Goal: Information Seeking & Learning: Learn about a topic

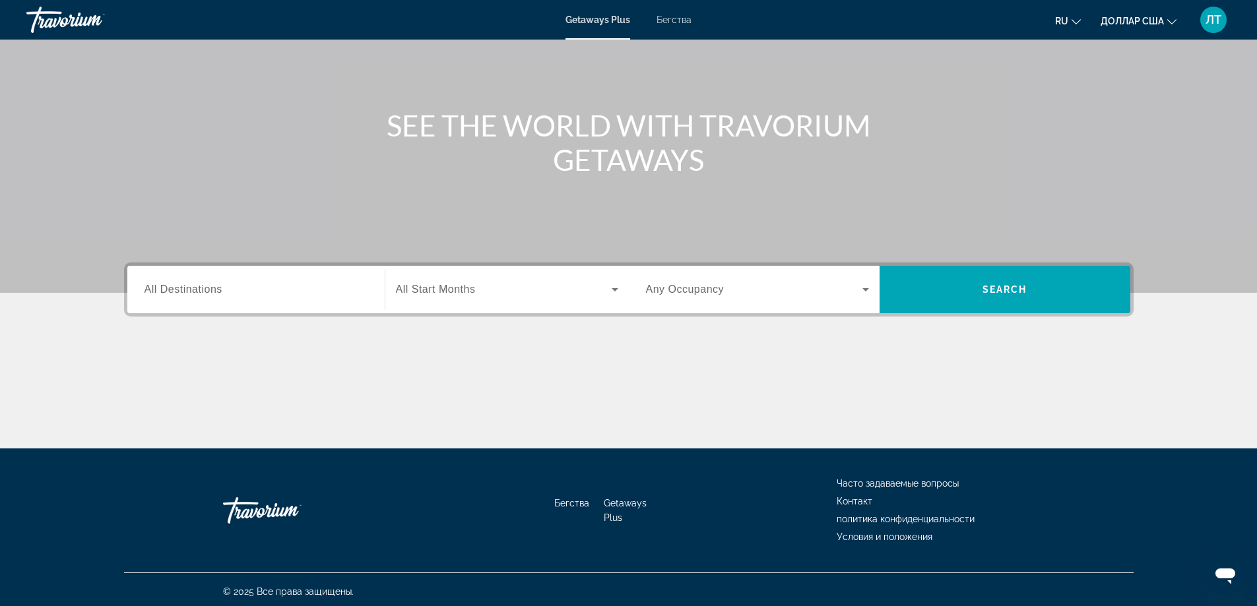
scroll to position [107, 0]
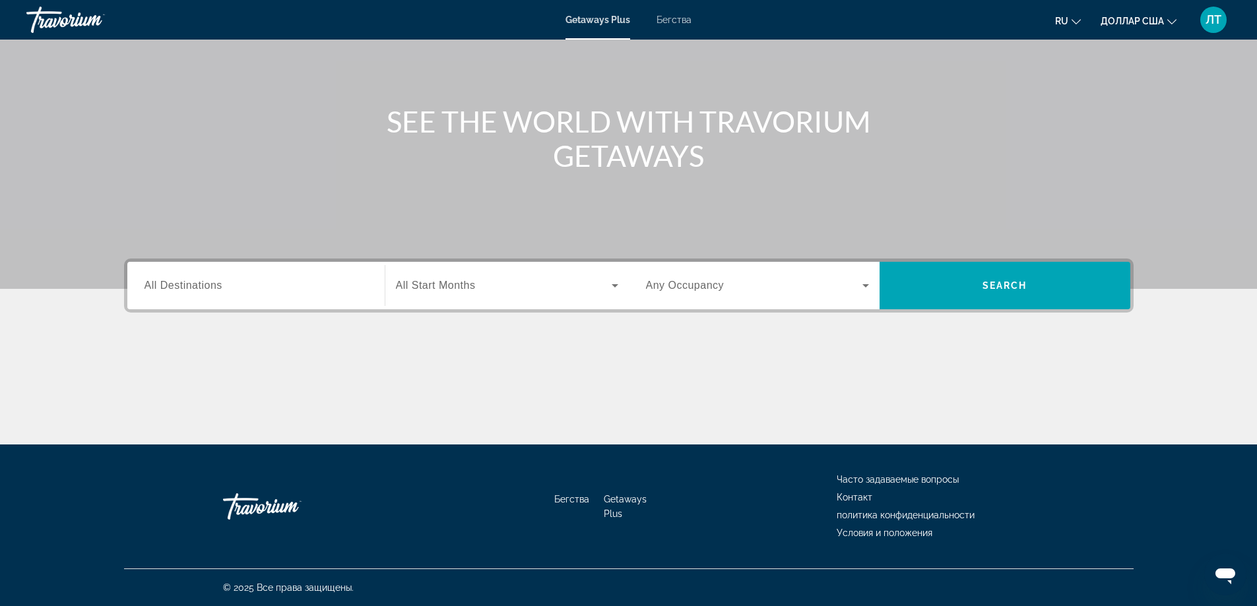
click at [433, 290] on span "All Start Months" at bounding box center [436, 285] width 80 height 11
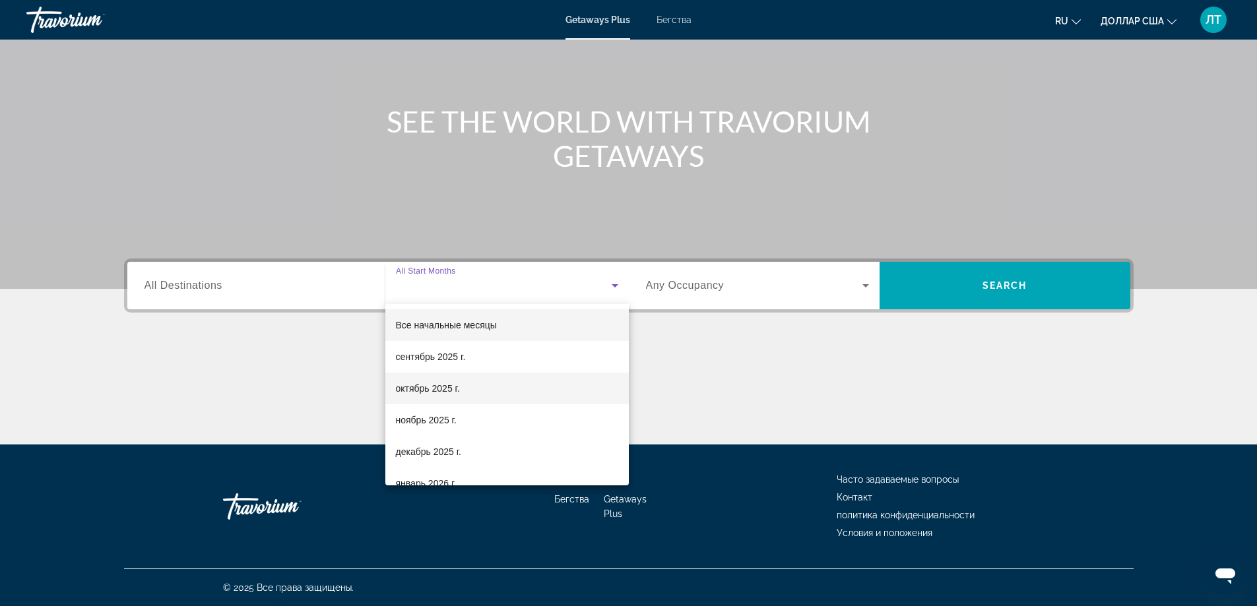
scroll to position [132, 0]
click at [452, 320] on font "декабрь 2025 г." at bounding box center [428, 320] width 65 height 11
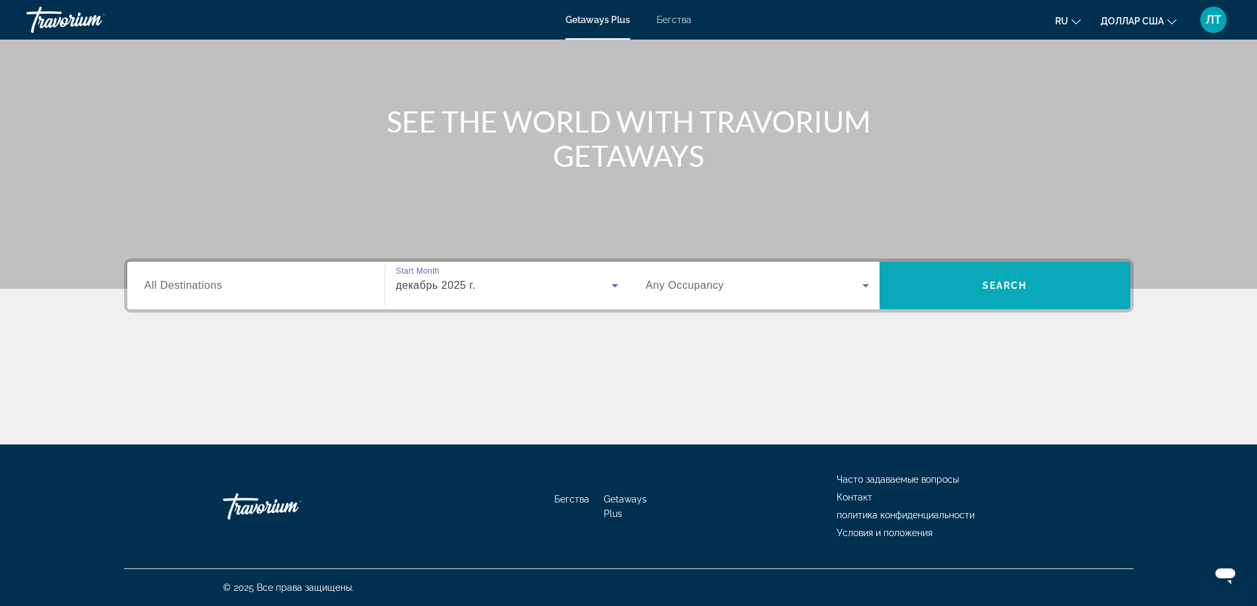
click at [1030, 297] on span "Виджет поиска" at bounding box center [1004, 286] width 251 height 32
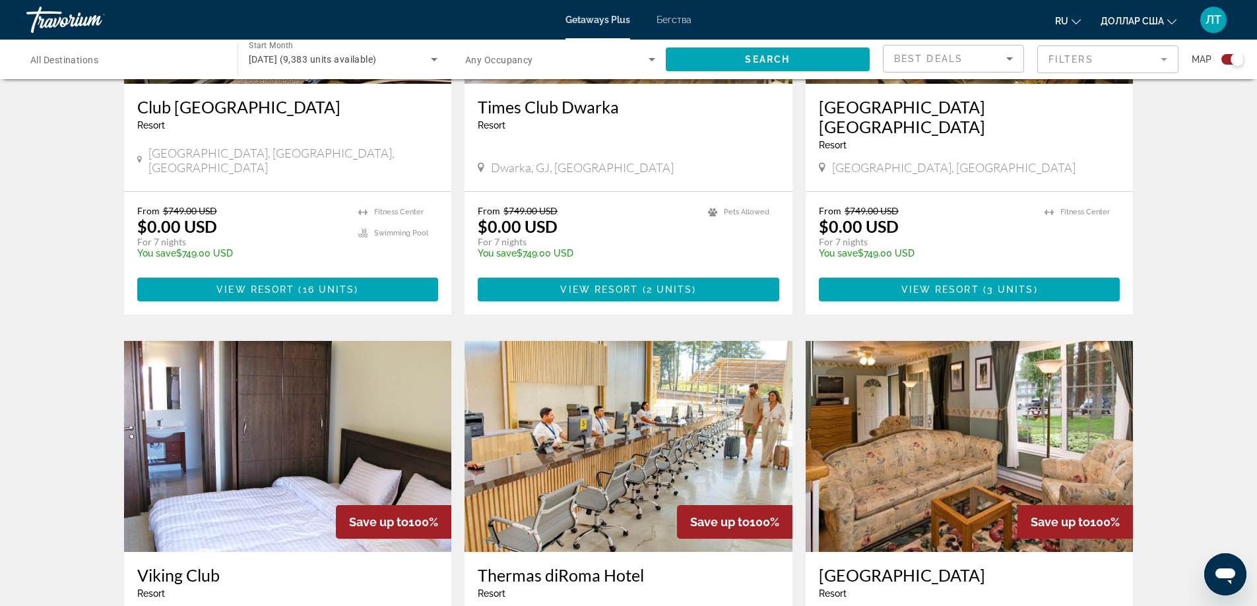
scroll to position [1976, 0]
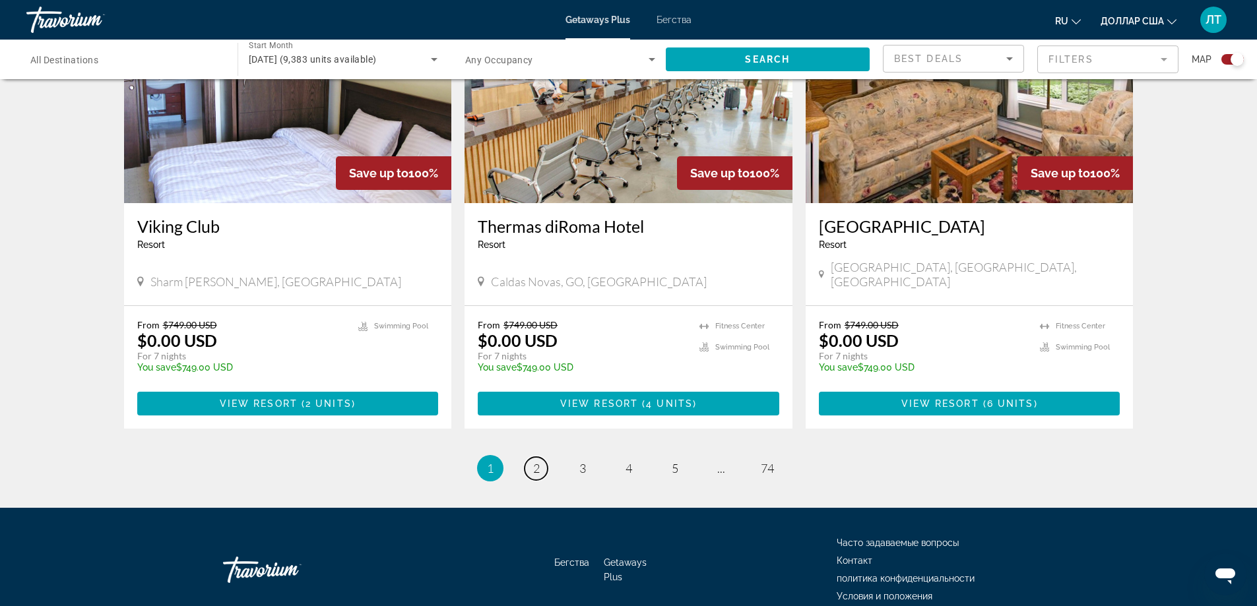
drag, startPoint x: 535, startPoint y: 403, endPoint x: 535, endPoint y: 395, distance: 7.9
click at [535, 461] on span "2" at bounding box center [536, 468] width 7 height 15
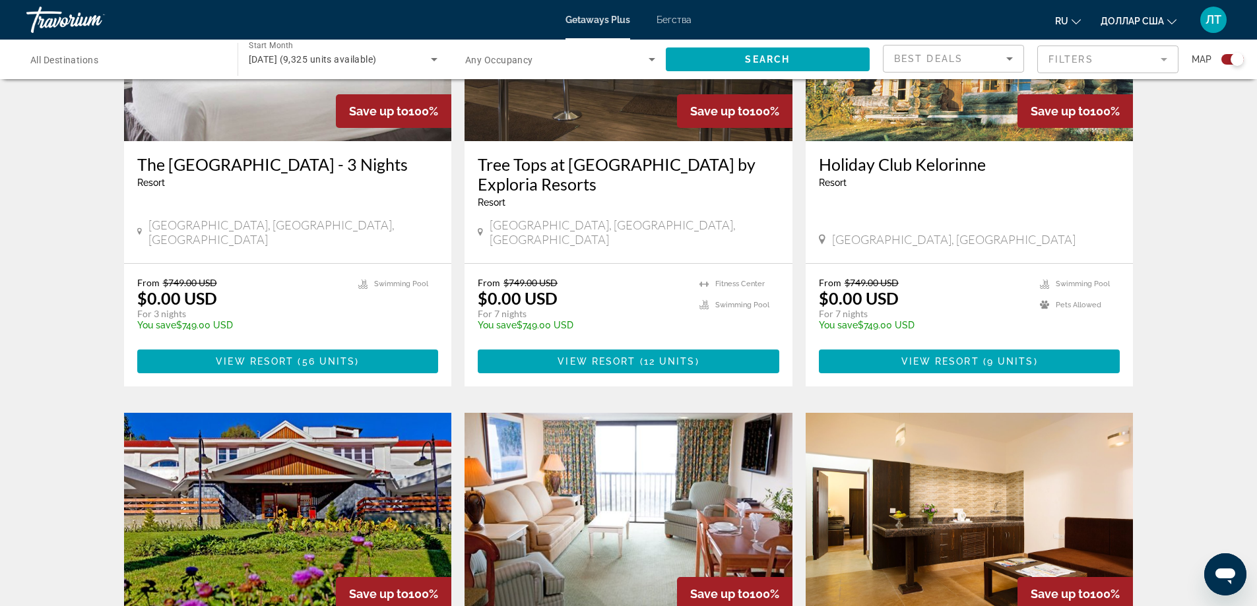
scroll to position [1121, 0]
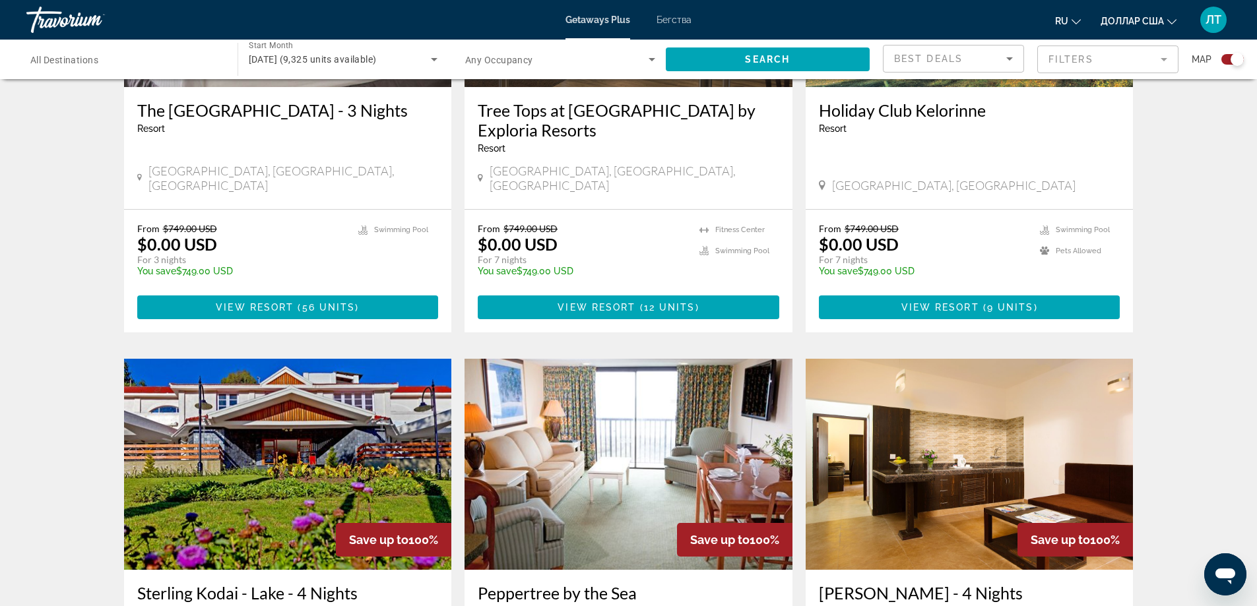
drag, startPoint x: 774, startPoint y: 505, endPoint x: 689, endPoint y: 509, distance: 85.2
click at [689, 523] on div "Save up to 100%" at bounding box center [734, 540] width 115 height 34
copy div "Save up to 100%"
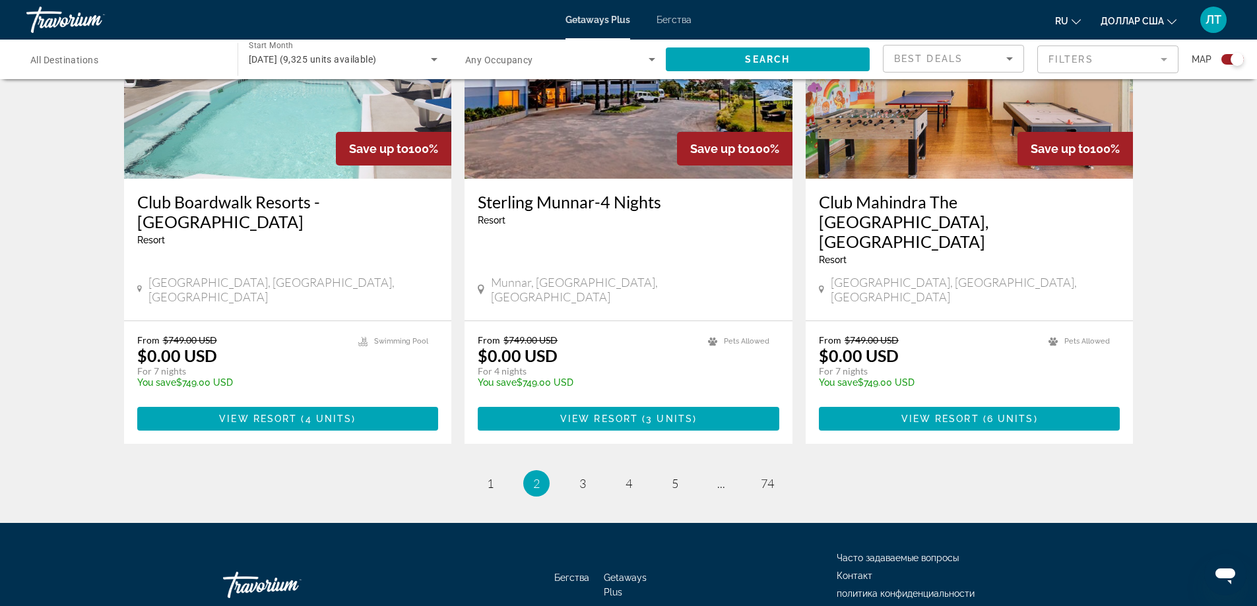
scroll to position [1976, 0]
click at [581, 476] on span "3" at bounding box center [582, 483] width 7 height 15
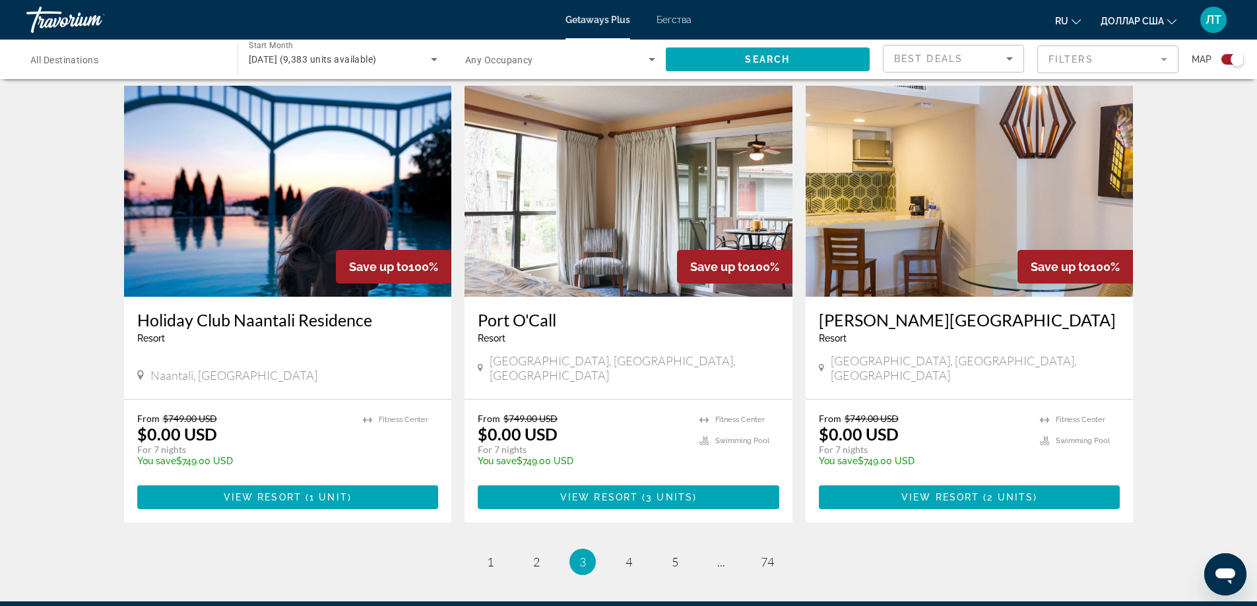
scroll to position [1811, 0]
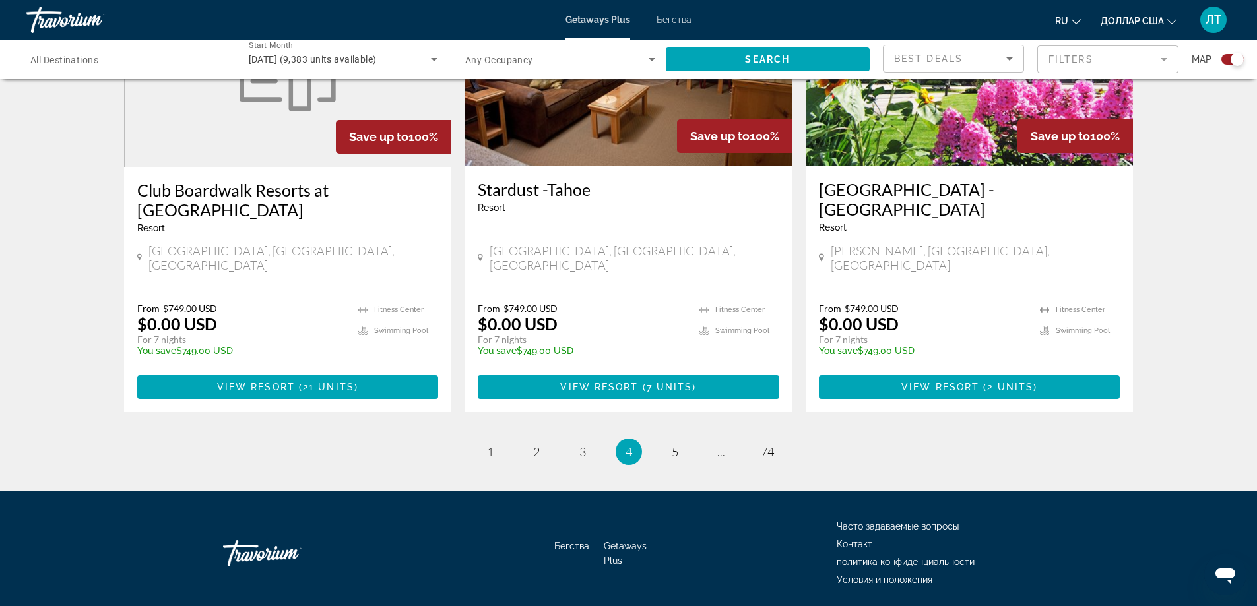
scroll to position [1977, 0]
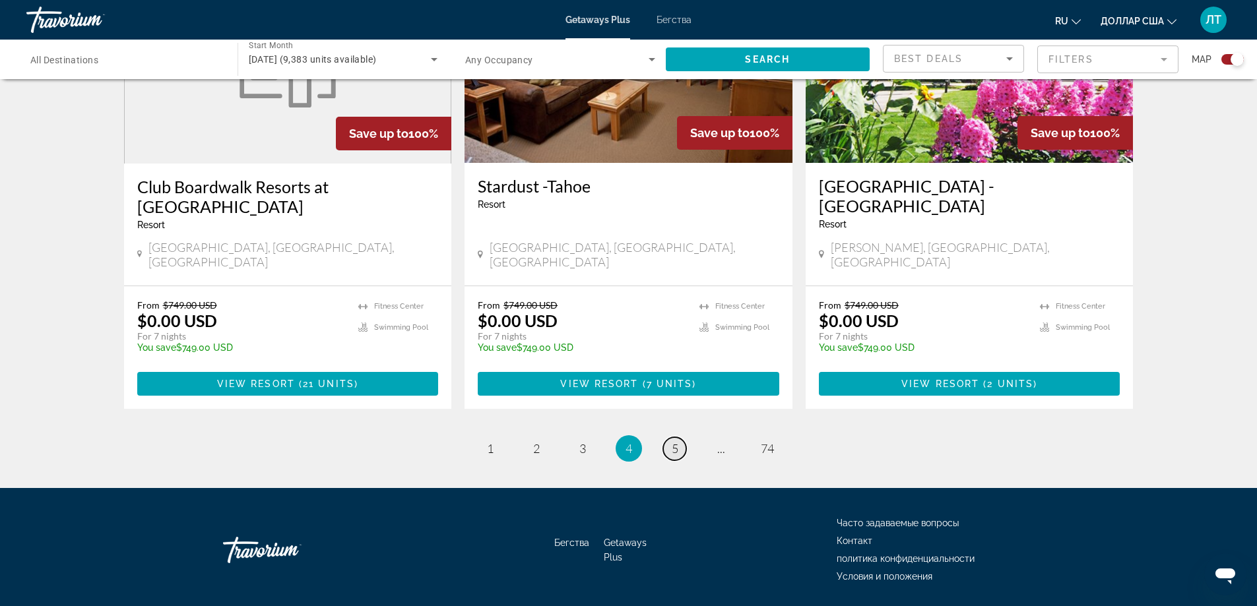
click at [673, 441] on span "5" at bounding box center [674, 448] width 7 height 15
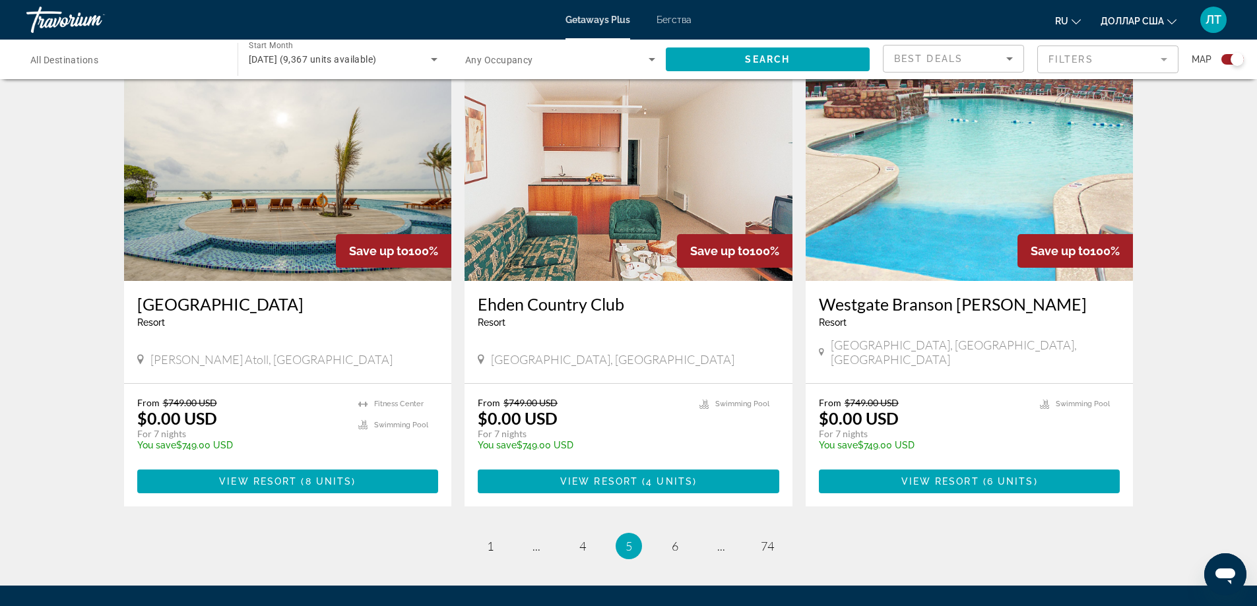
scroll to position [1847, 0]
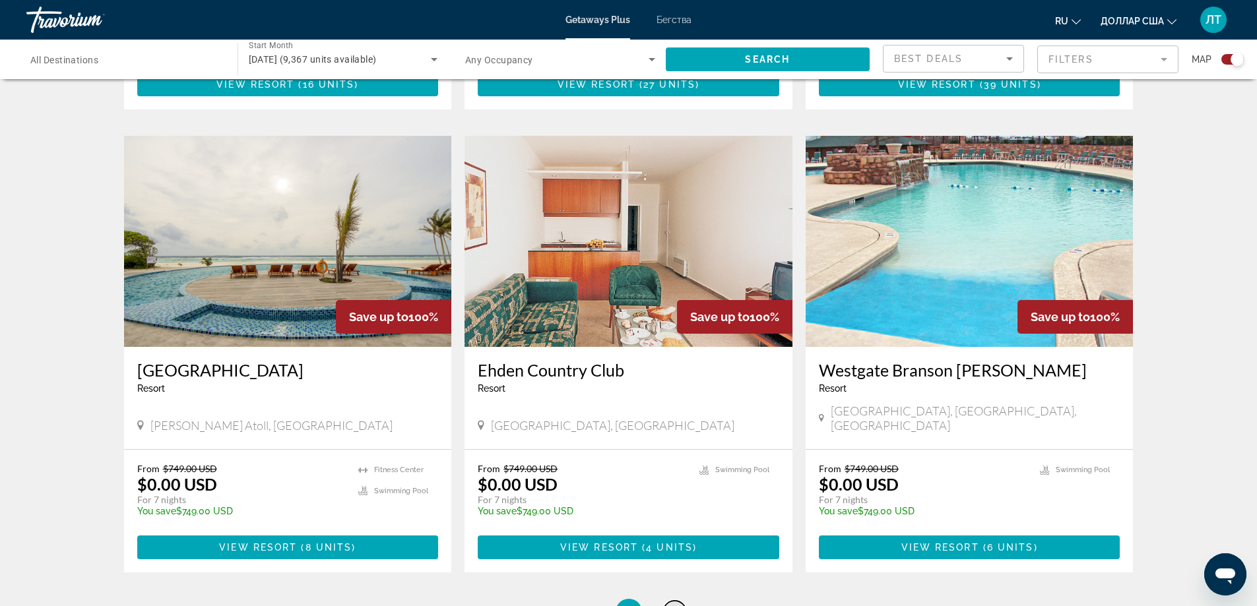
click at [671, 605] on span "6" at bounding box center [674, 612] width 7 height 15
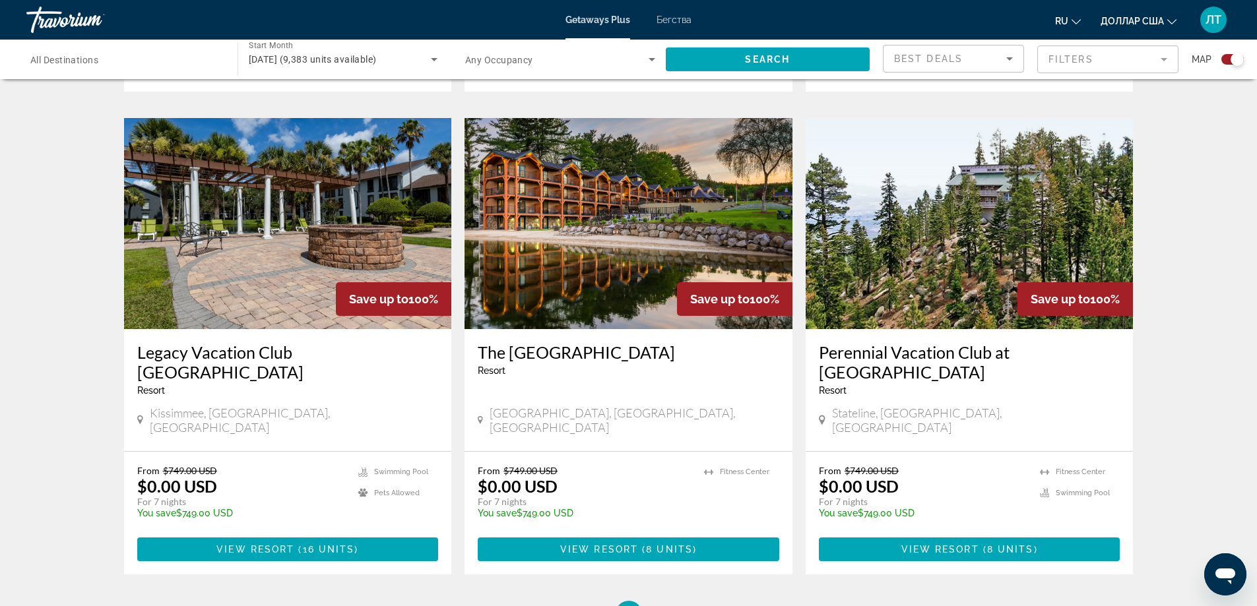
scroll to position [1847, 0]
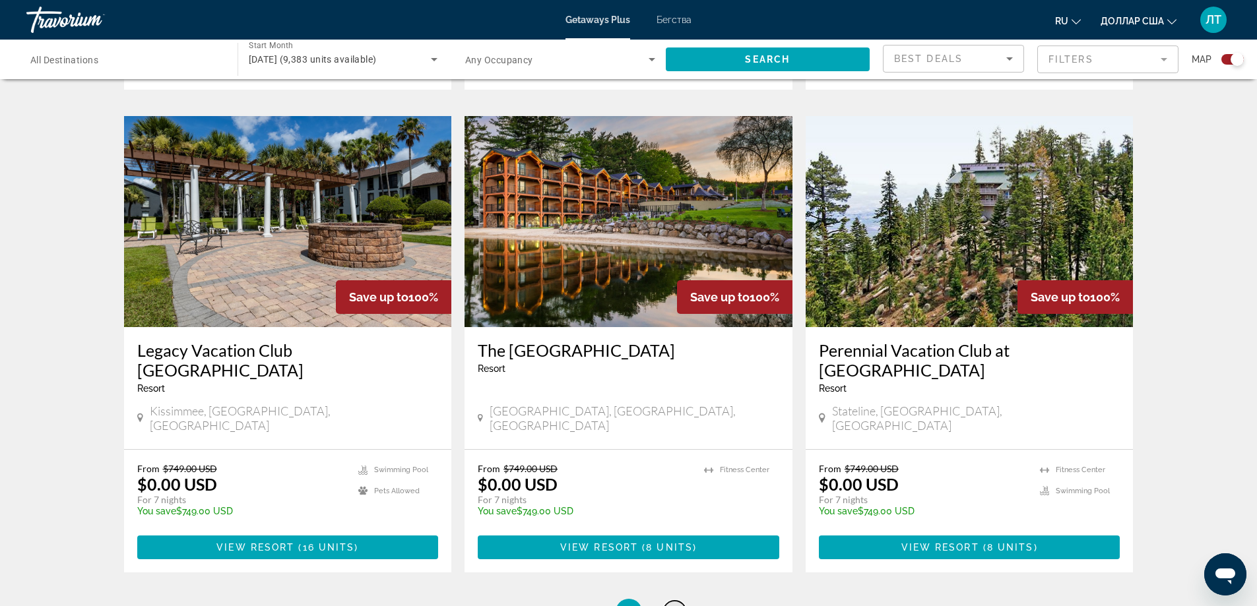
click at [669, 601] on link "page 7" at bounding box center [674, 612] width 23 height 23
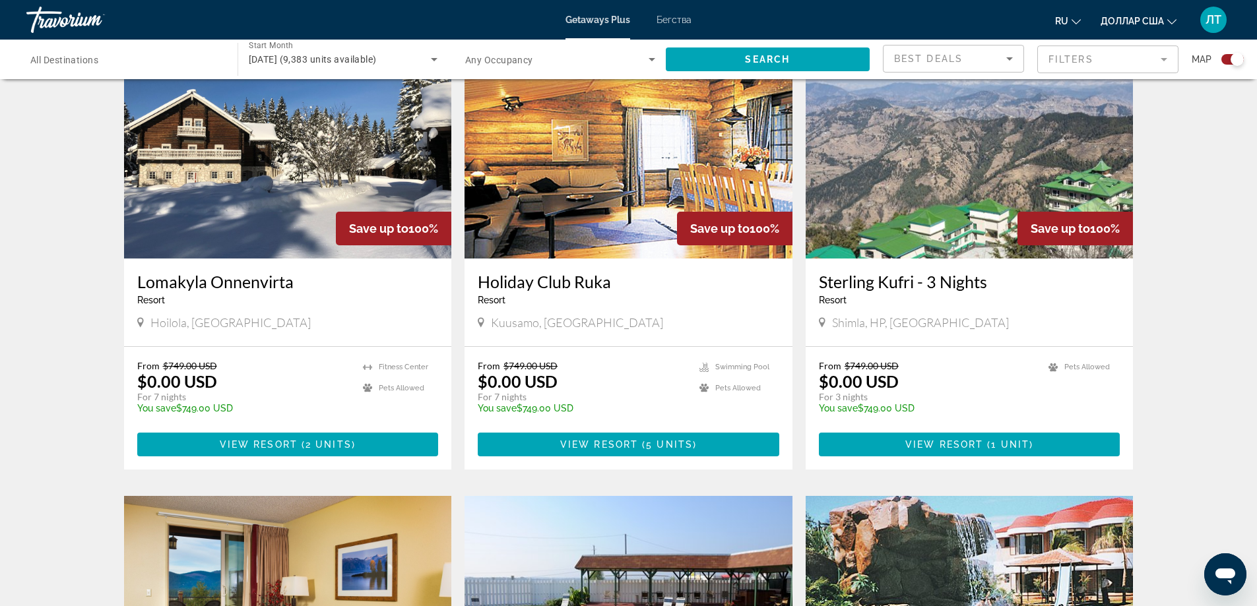
scroll to position [888, 0]
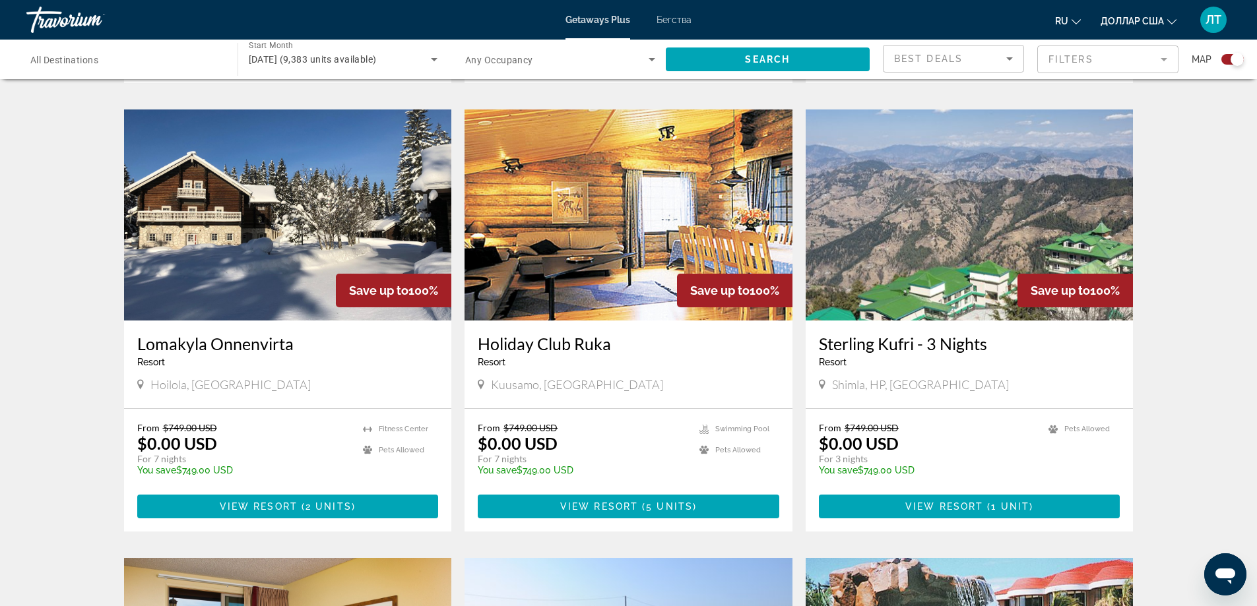
click at [1161, 59] on mat-form-field "Filters" at bounding box center [1107, 60] width 141 height 28
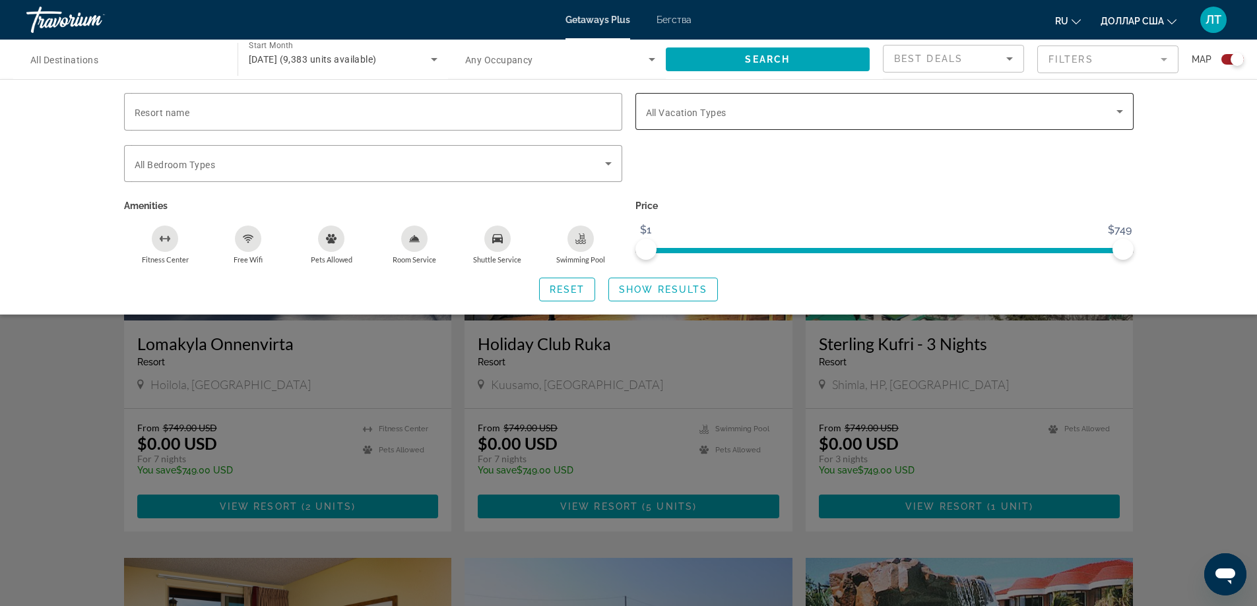
click at [1119, 112] on icon "Search widget" at bounding box center [1119, 111] width 7 height 3
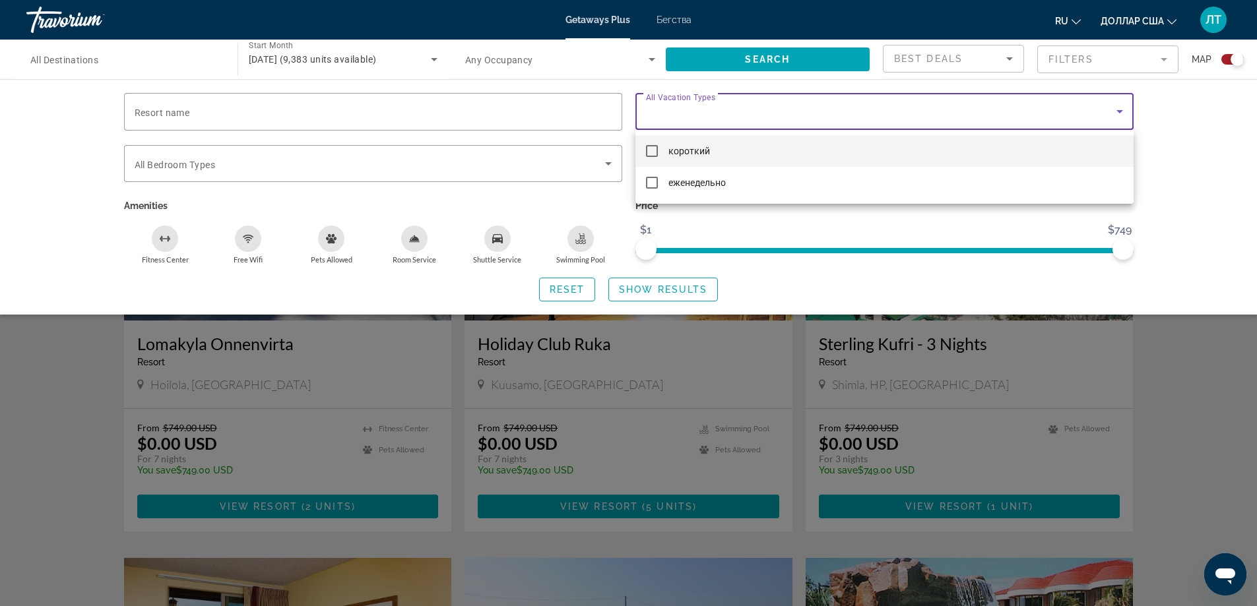
click at [363, 122] on div at bounding box center [628, 303] width 1257 height 606
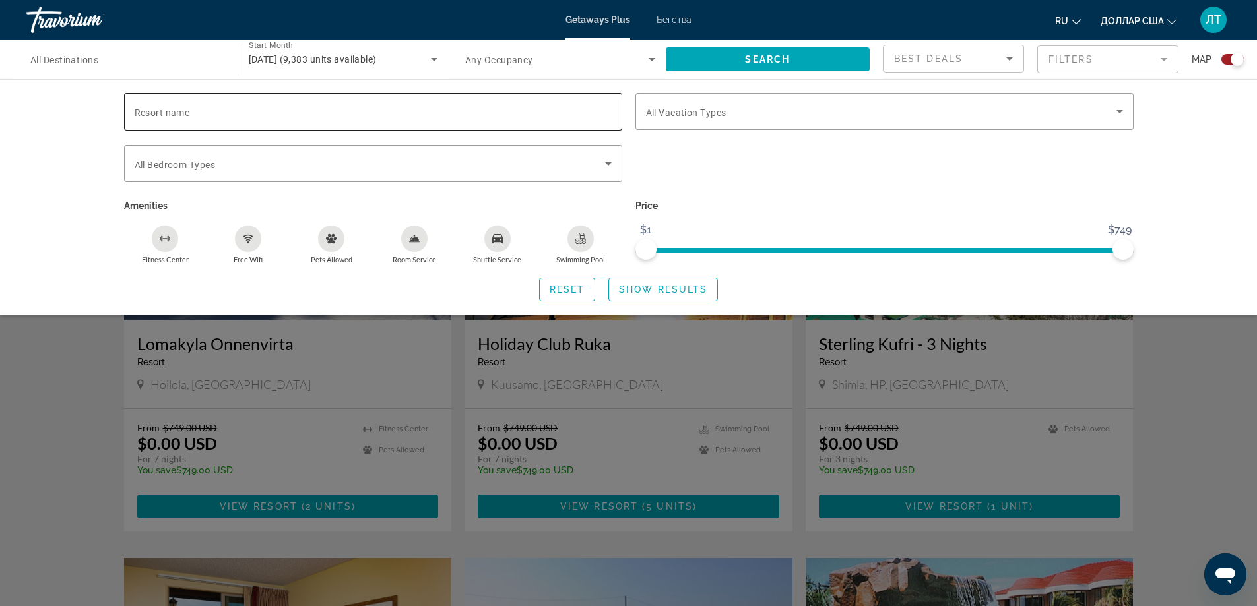
click at [356, 122] on div "Search widget" at bounding box center [373, 112] width 477 height 38
click at [1222, 116] on div "Resort name Vacation Types All Vacation Types Bedroom Types All Bedroom Types A…" at bounding box center [628, 196] width 1257 height 235
click at [1164, 264] on div "Resort name Vacation Types All Vacation Types Bedroom Types All Bedroom Types A…" at bounding box center [628, 196] width 1257 height 235
click at [1228, 57] on div "Search widget" at bounding box center [1232, 59] width 22 height 11
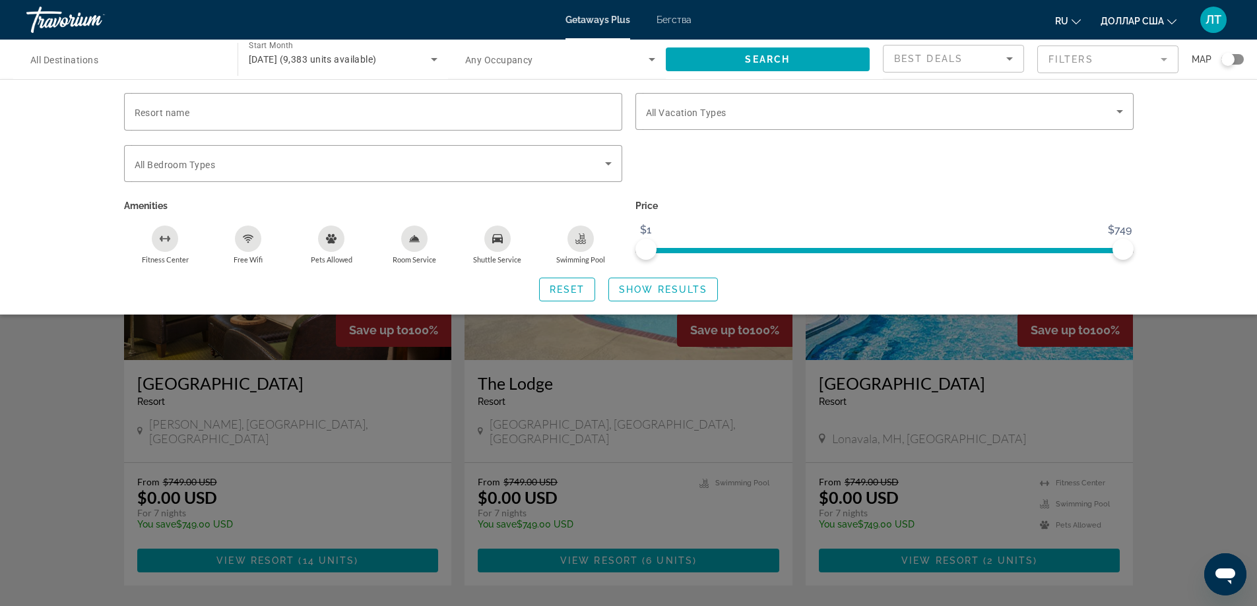
scroll to position [479, 0]
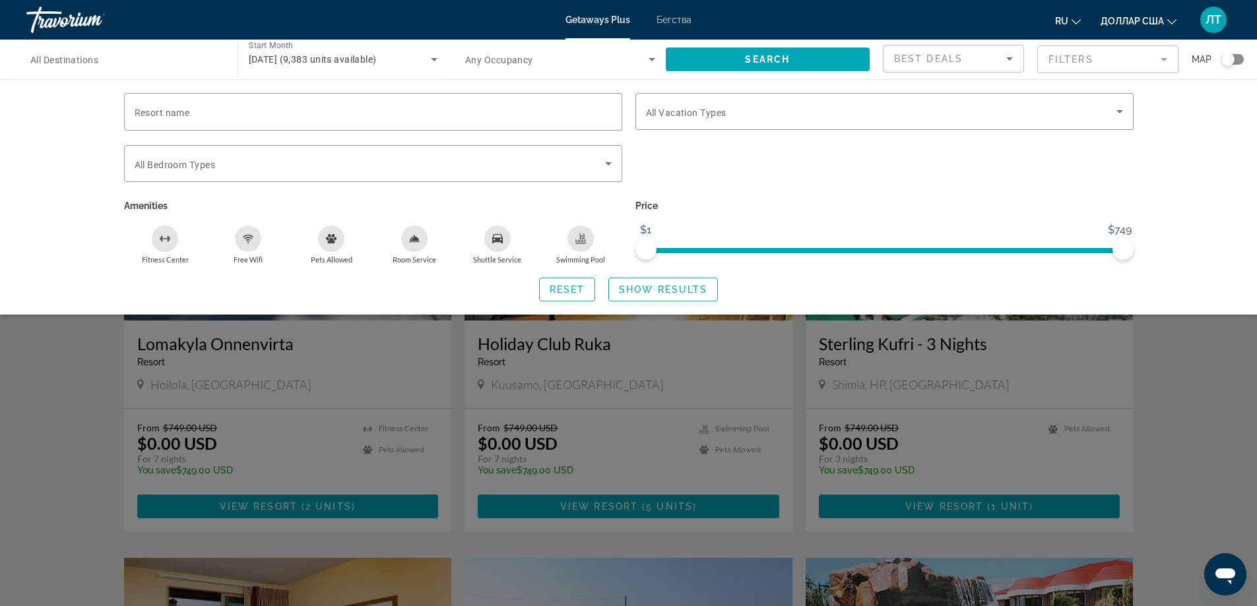
click at [1228, 57] on div "Search widget" at bounding box center [1227, 59] width 13 height 13
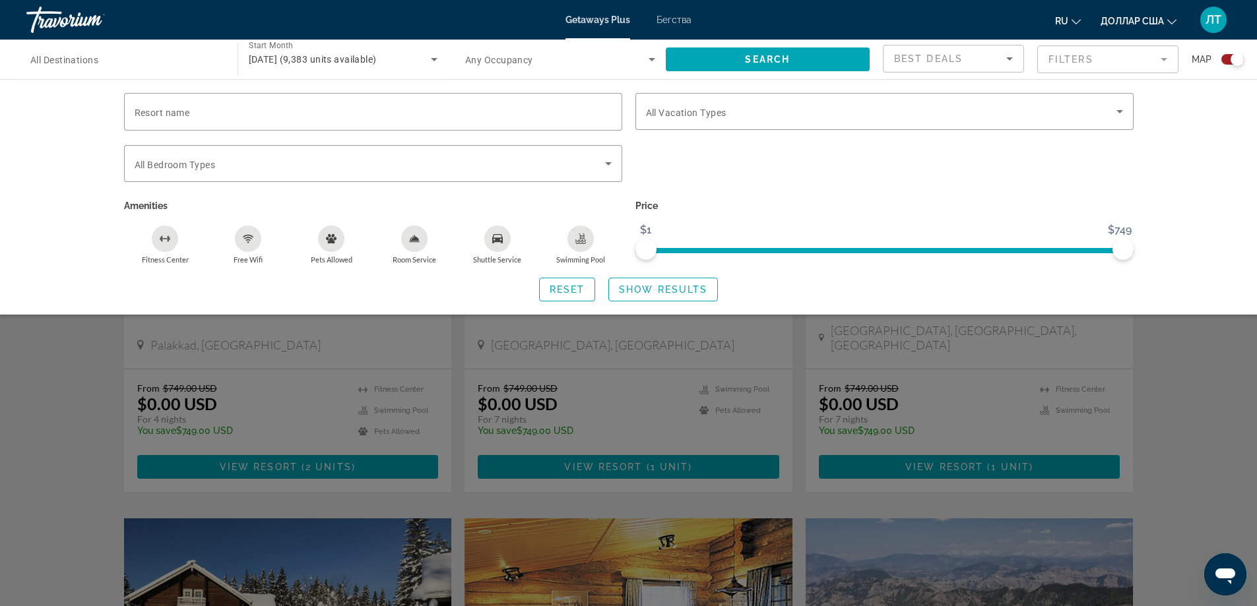
scroll to position [888, 0]
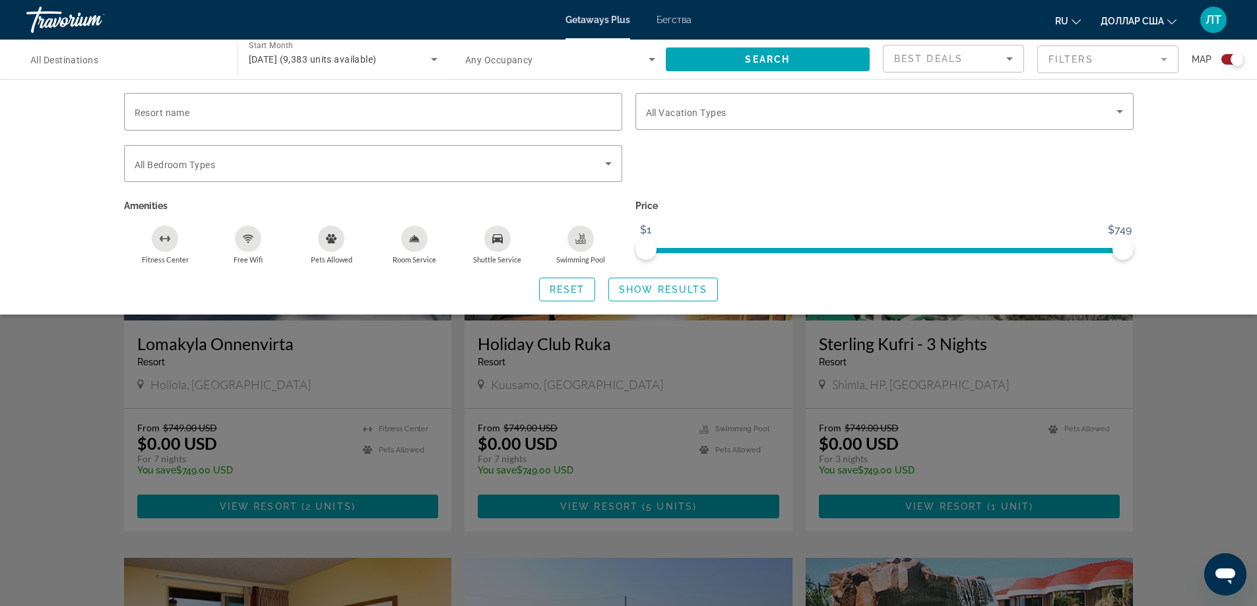
click at [1062, 334] on div "Search widget" at bounding box center [628, 402] width 1257 height 408
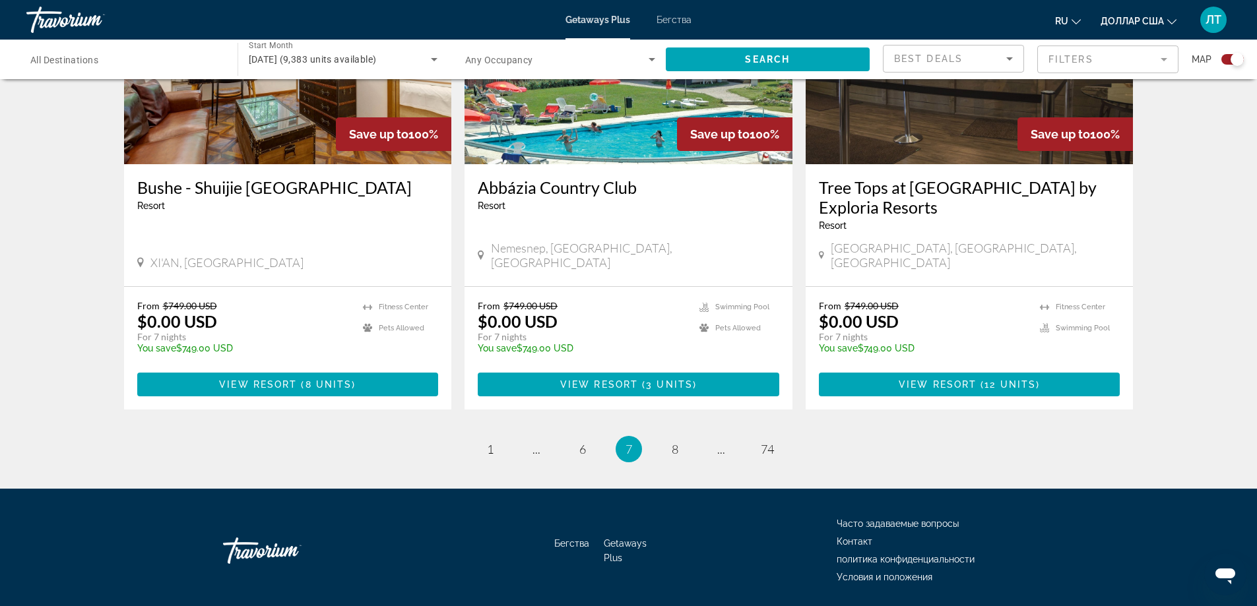
scroll to position [1956, 0]
click at [680, 437] on link "page 8" at bounding box center [674, 448] width 23 height 23
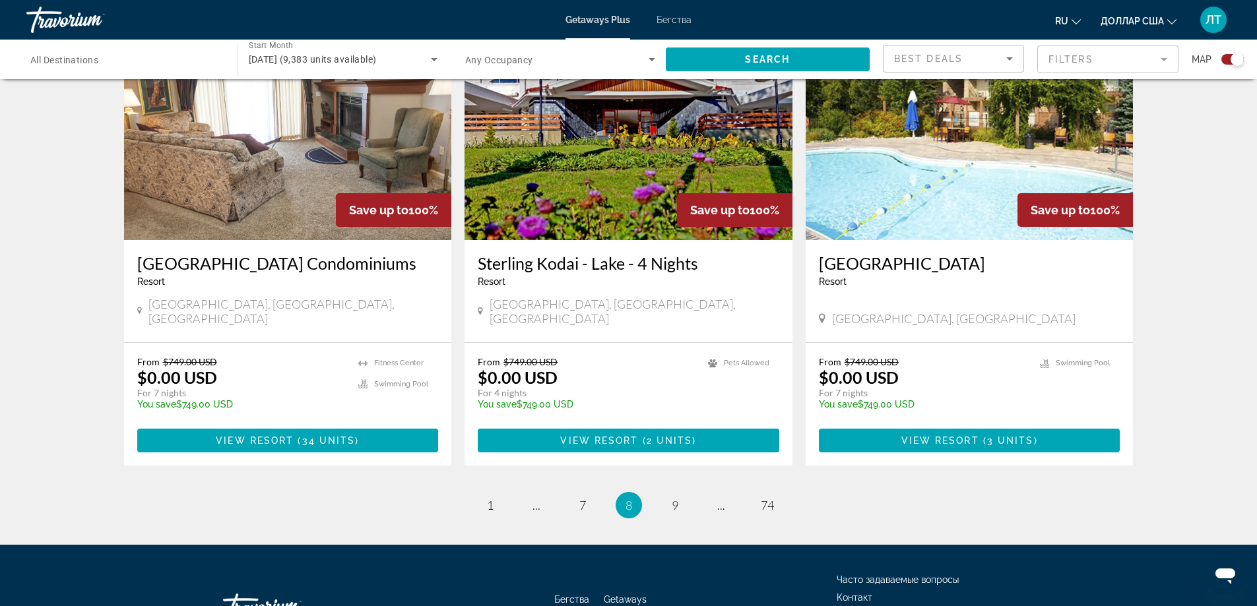
scroll to position [1976, 0]
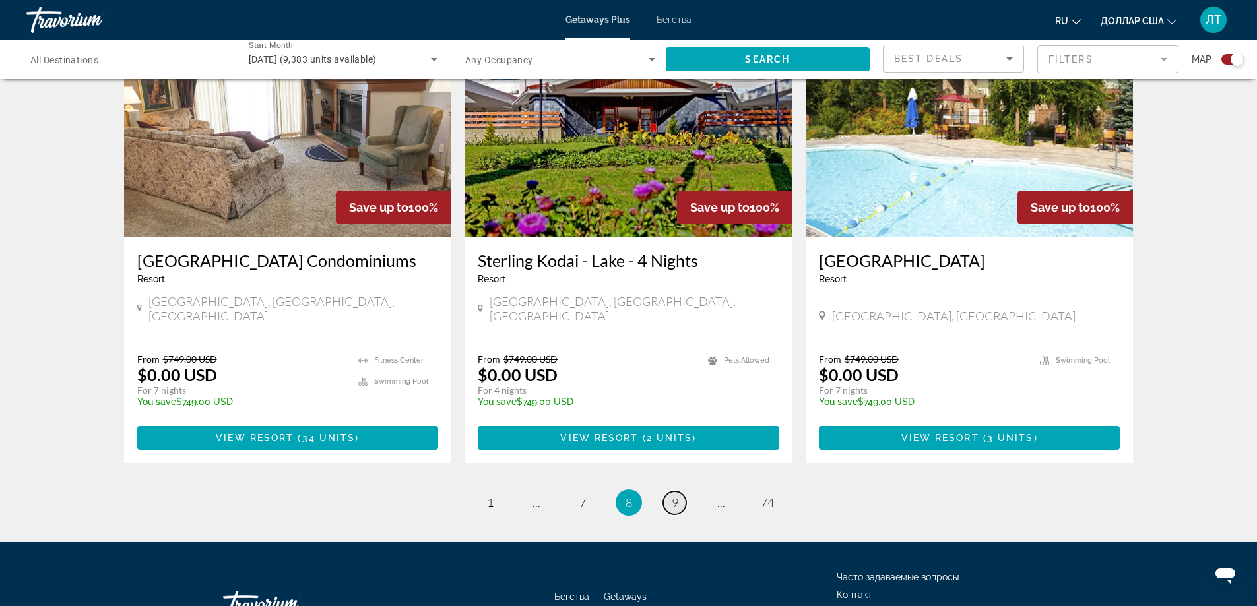
click at [669, 491] on link "page 9" at bounding box center [674, 502] width 23 height 23
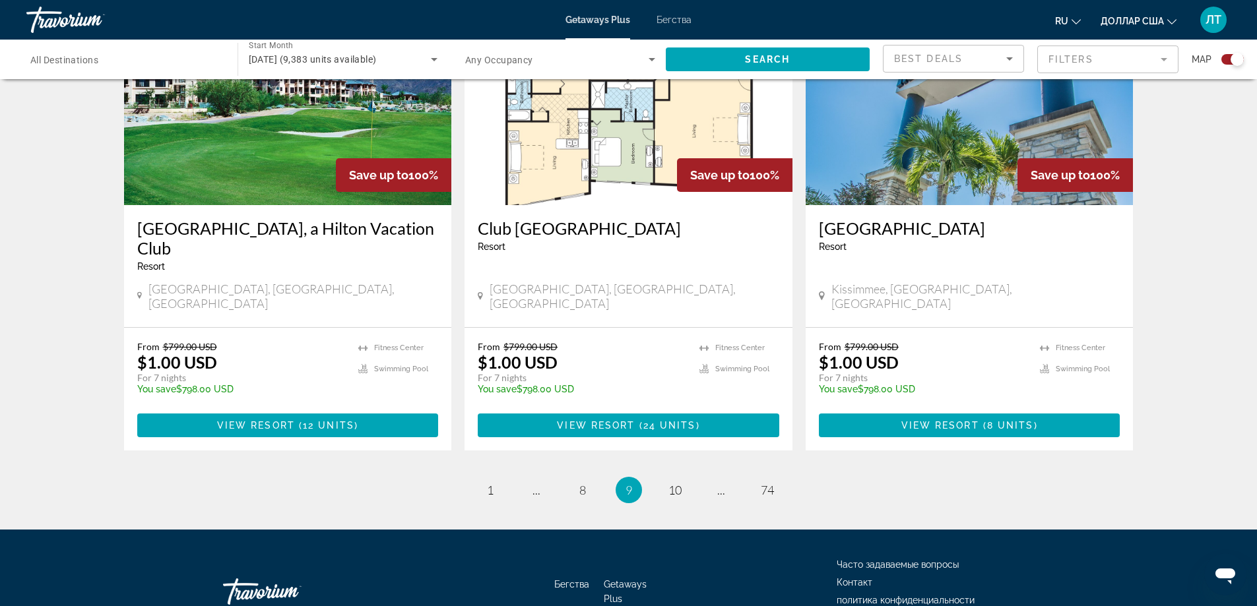
scroll to position [1976, 0]
